Goal: Find contact information: Find contact information

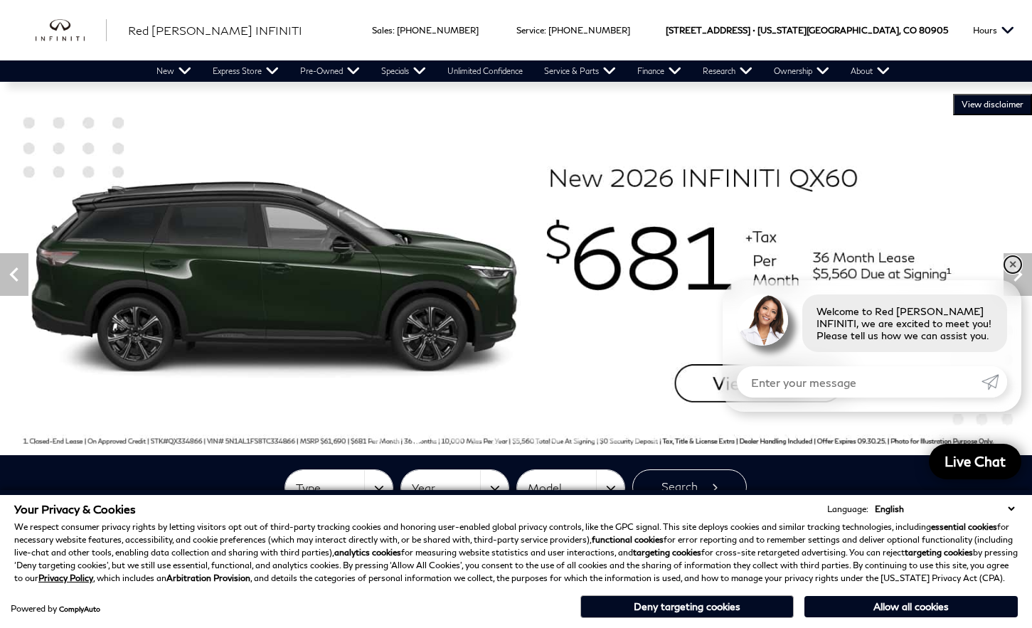
click at [1009, 262] on link "✕" at bounding box center [1012, 264] width 17 height 17
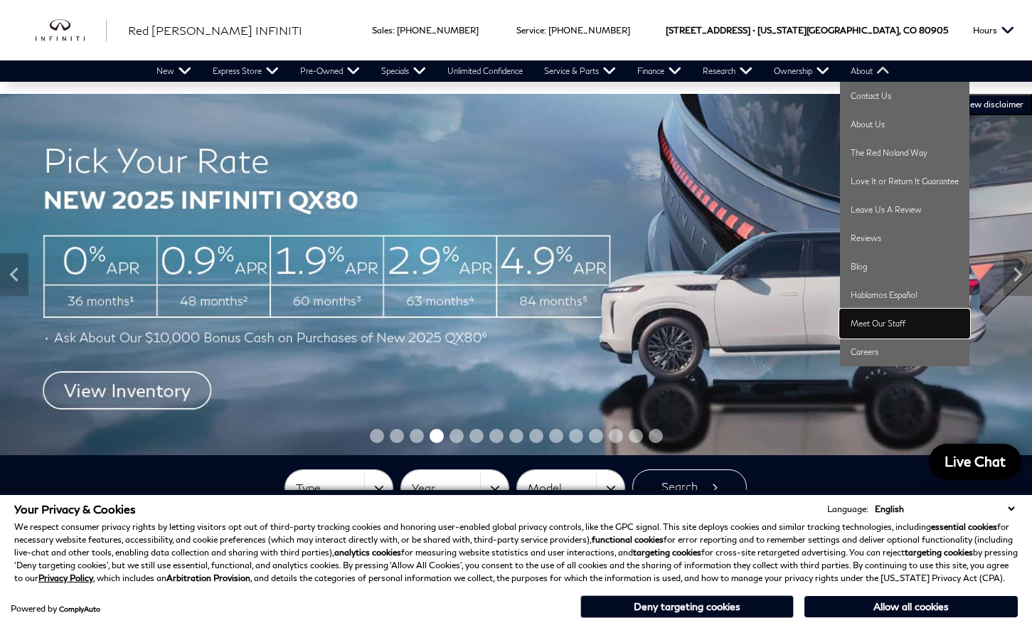
click at [891, 321] on link "Meet Our Staff" at bounding box center [904, 323] width 129 height 28
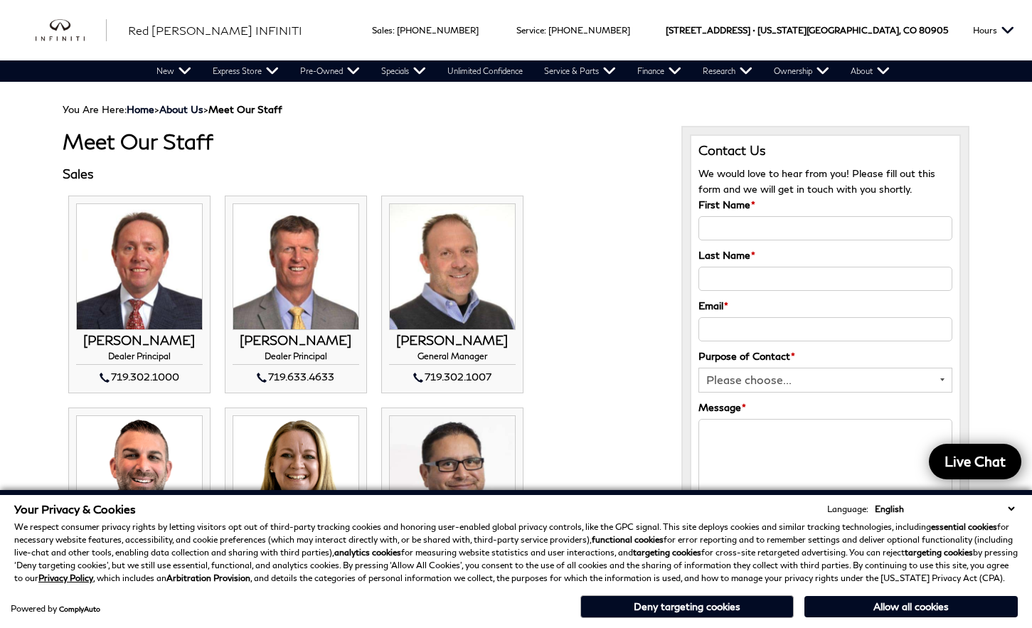
click at [1016, 508] on select "English Spanish / Español English / [GEOGRAPHIC_DATA] Korean / 한국어 Vietnamese /…" at bounding box center [944, 509] width 147 height 14
click at [656, 317] on ul "[PERSON_NAME] Dealer Principal 719.302.1000 [PERSON_NAME] Dealer Principal" at bounding box center [362, 617] width 598 height 859
click at [726, 612] on button "Deny targeting cookies" at bounding box center [686, 606] width 213 height 23
